Goal: Transaction & Acquisition: Purchase product/service

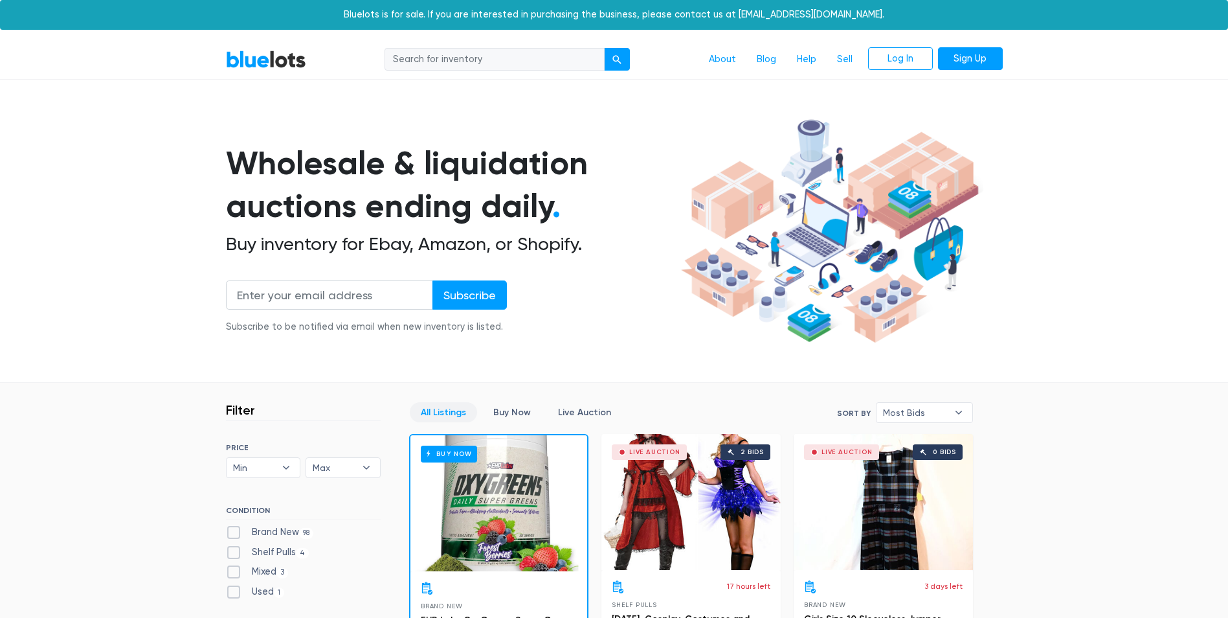
click at [477, 54] on input "search" at bounding box center [494, 59] width 220 height 23
type input "fridge"
click at [604, 48] on button "submit" at bounding box center [617, 59] width 26 height 23
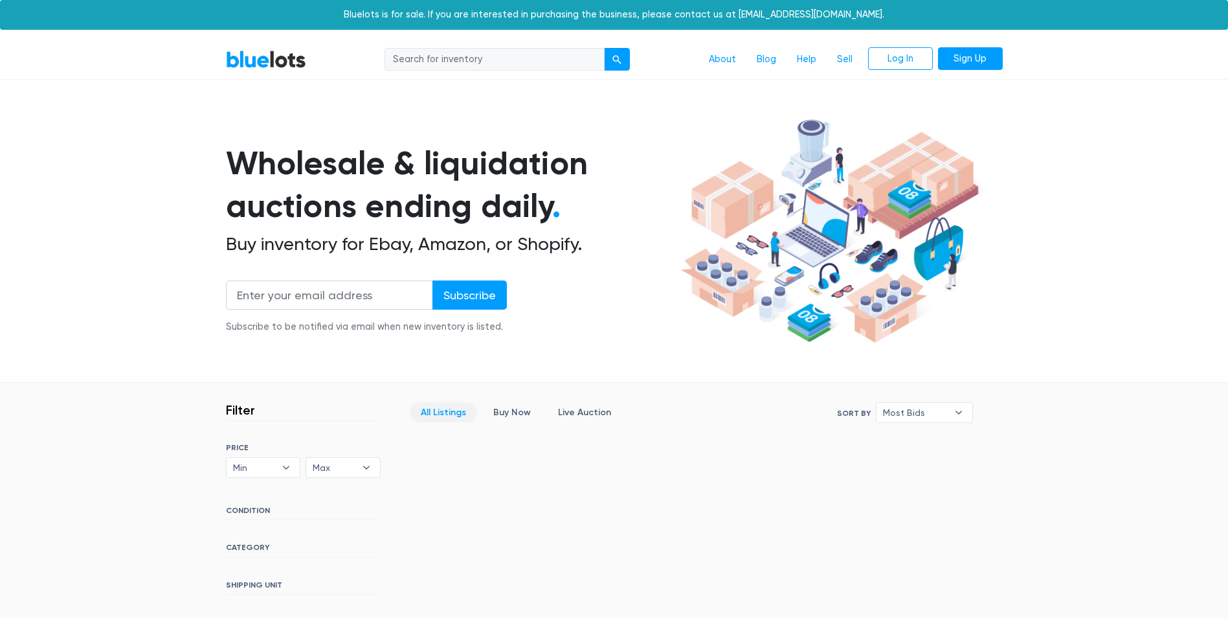
click at [491, 53] on input "search" at bounding box center [494, 59] width 220 height 23
type input "f"
type input "refrigerator"
click at [604, 48] on button "submit" at bounding box center [617, 59] width 26 height 23
click at [488, 245] on h2 "Buy inventory for Ebay, Amazon, or Shopify." at bounding box center [451, 244] width 451 height 22
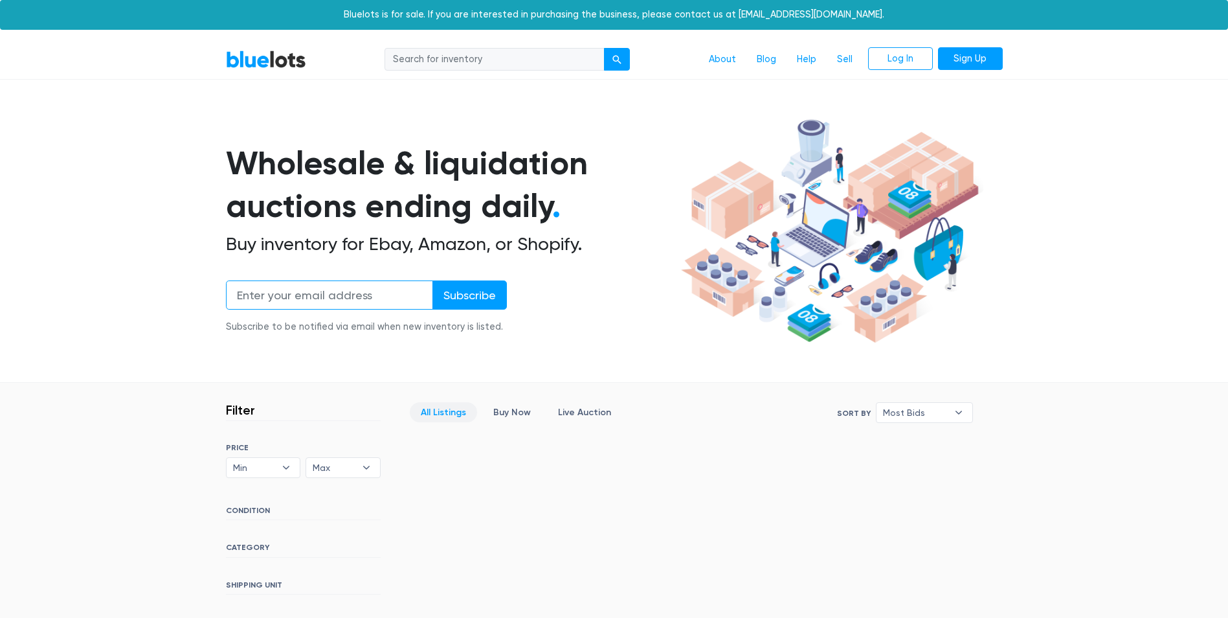
click at [379, 287] on input "email" at bounding box center [329, 294] width 207 height 29
click at [641, 302] on div "Wholesale & liquidation auctions ending daily . Buy inventory for Ebay, Amazon,…" at bounding box center [451, 245] width 451 height 207
click at [399, 303] on input "email" at bounding box center [329, 294] width 207 height 29
click at [605, 331] on div "Wholesale & liquidation auctions ending daily . Buy inventory for Ebay, Amazon,…" at bounding box center [451, 245] width 451 height 207
